Goal: Information Seeking & Learning: Learn about a topic

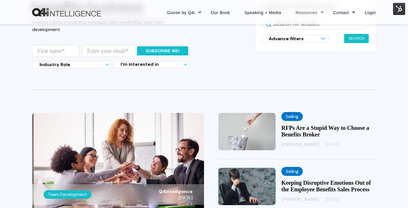
scroll to position [60, 0]
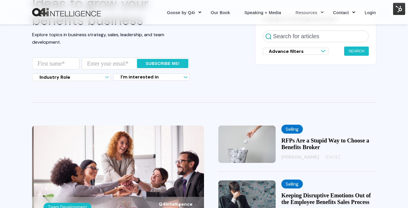
click at [320, 148] on link "RFPs Are a Stupid Way to Choose a Benefits Broker" at bounding box center [326, 143] width 88 height 13
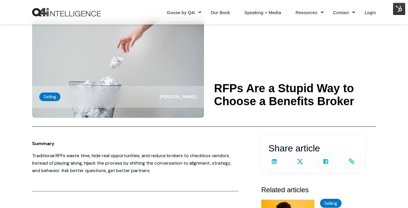
scroll to position [25, 0]
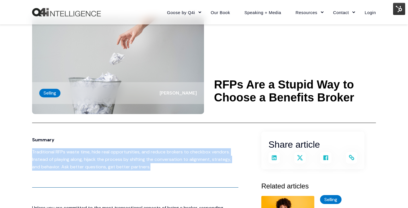
drag, startPoint x: 151, startPoint y: 167, endPoint x: 29, endPoint y: 153, distance: 122.7
copy p "Traditional RFPs waste time, hide real opportunities, and reduce brokers to che…"
